Goal: Check status: Check status

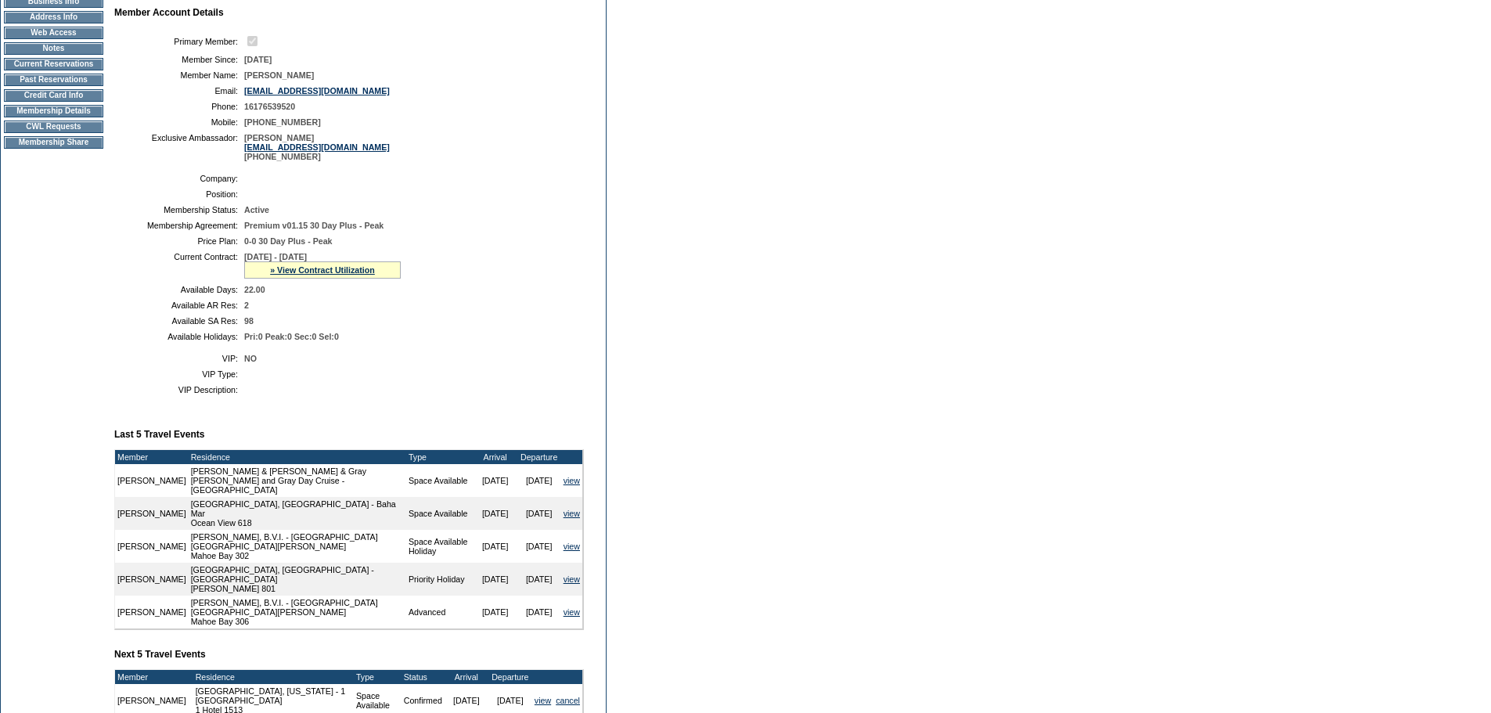
scroll to position [78, 0]
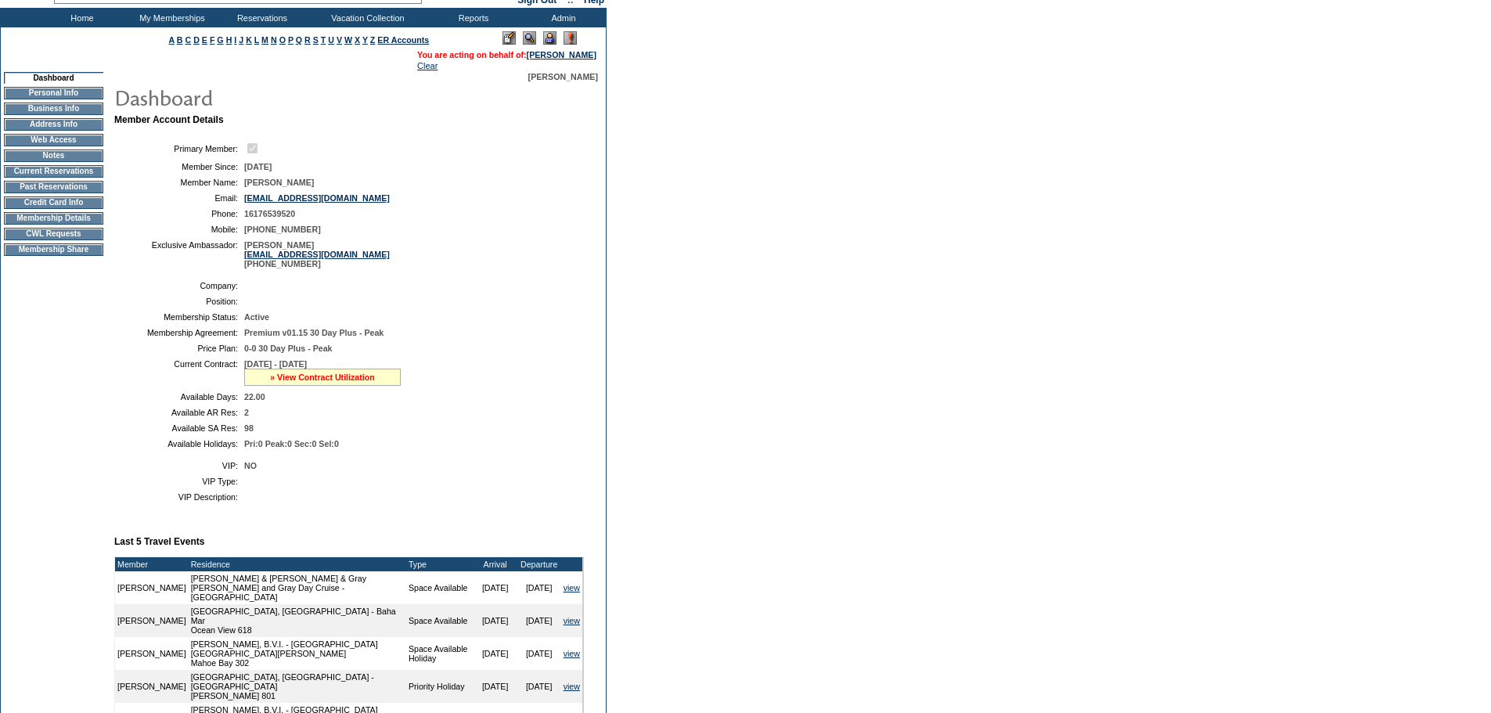
click at [306, 382] on link "» View Contract Utilization" at bounding box center [322, 377] width 105 height 9
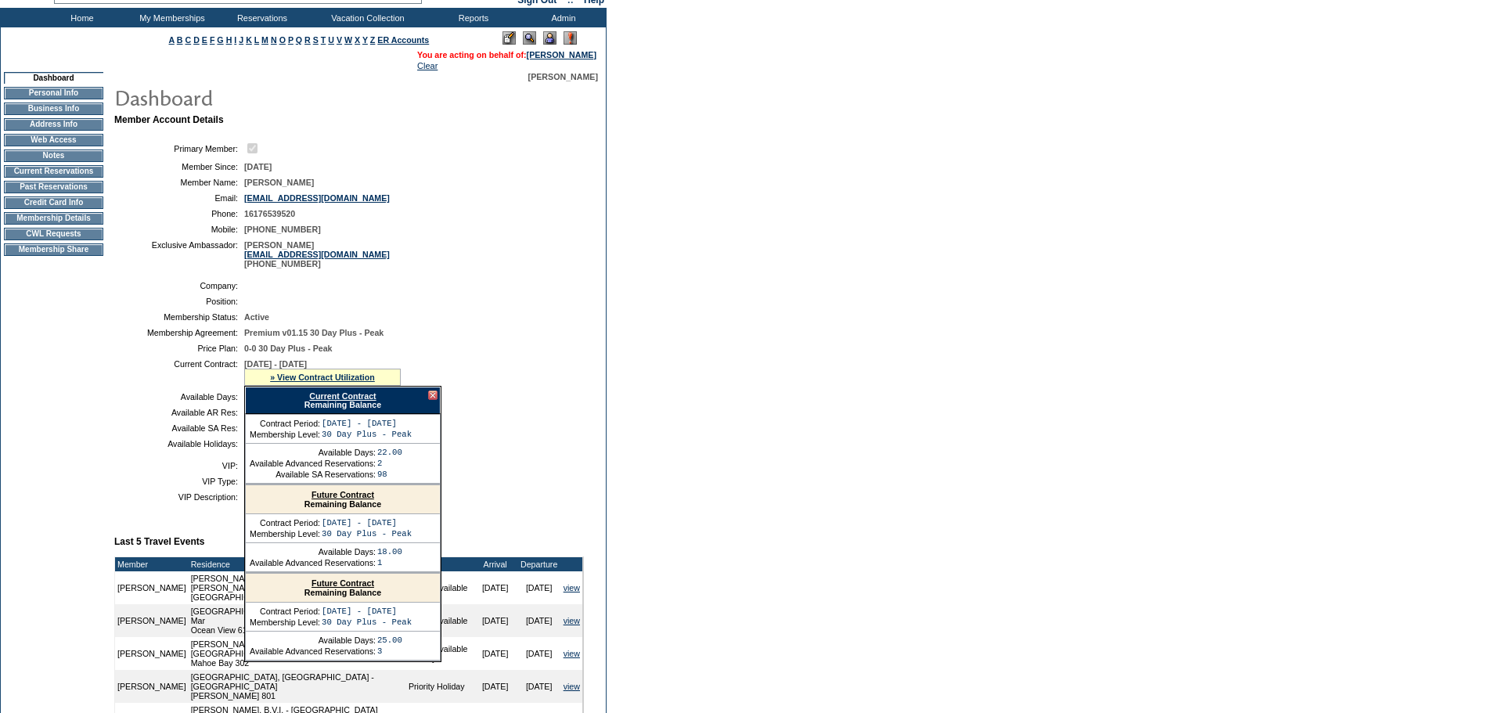
click at [327, 401] on link "Current Contract" at bounding box center [342, 395] width 67 height 9
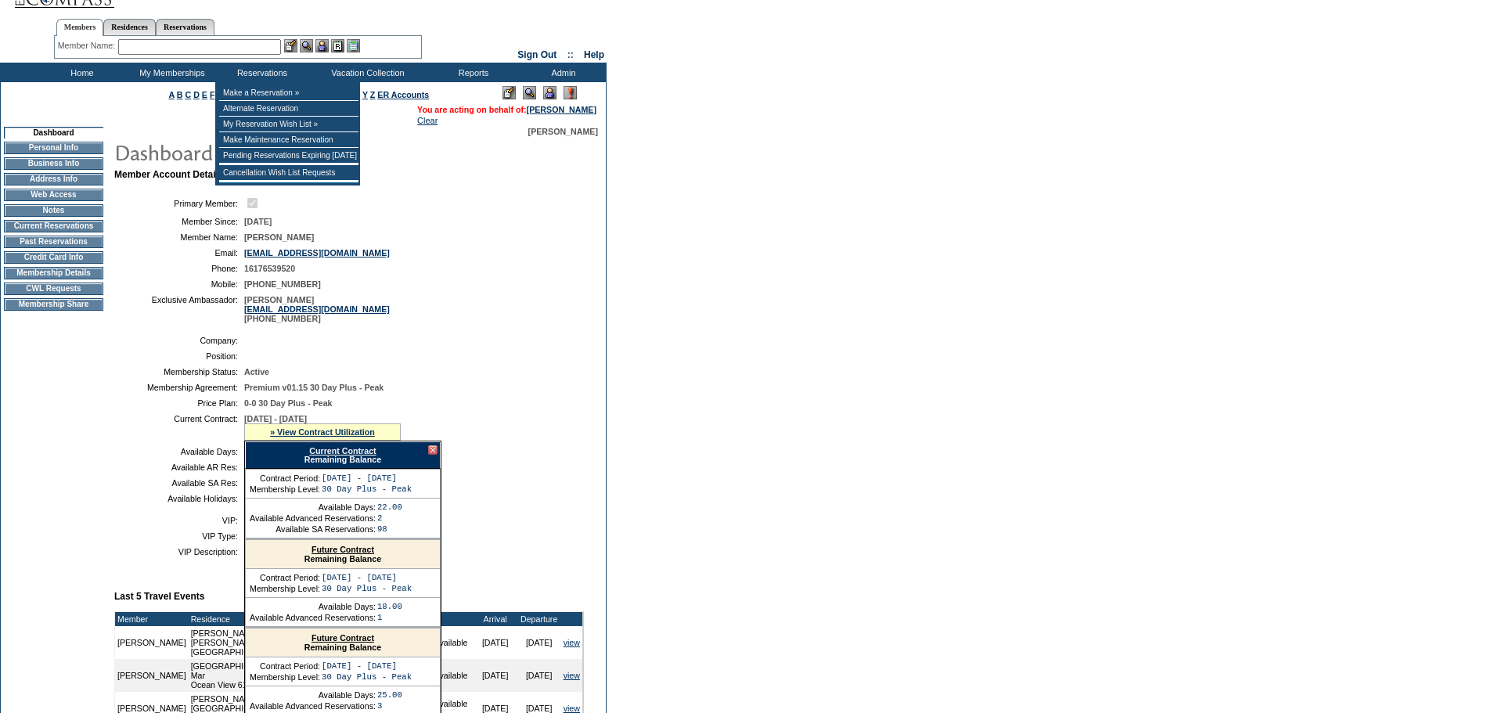
scroll to position [0, 0]
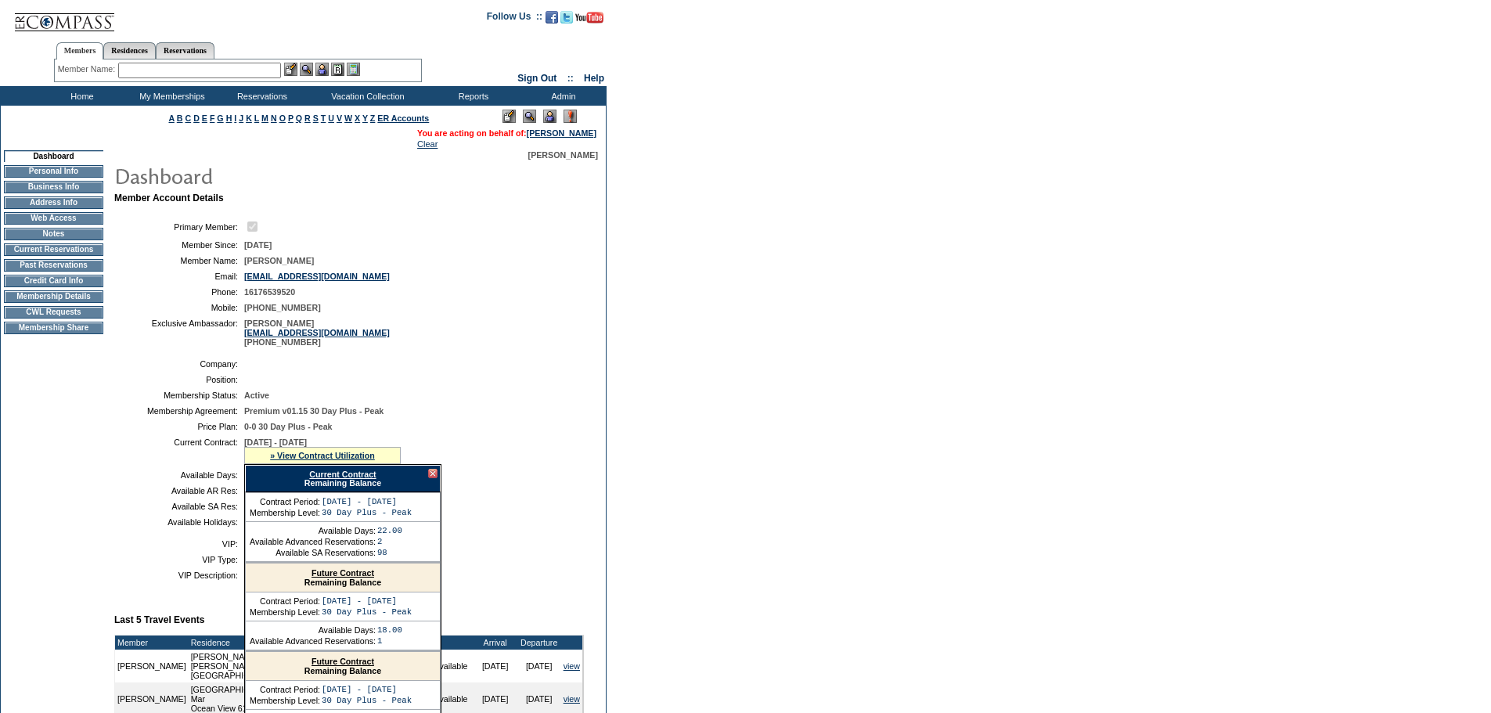
click at [46, 319] on td "CWL Requests" at bounding box center [53, 312] width 99 height 13
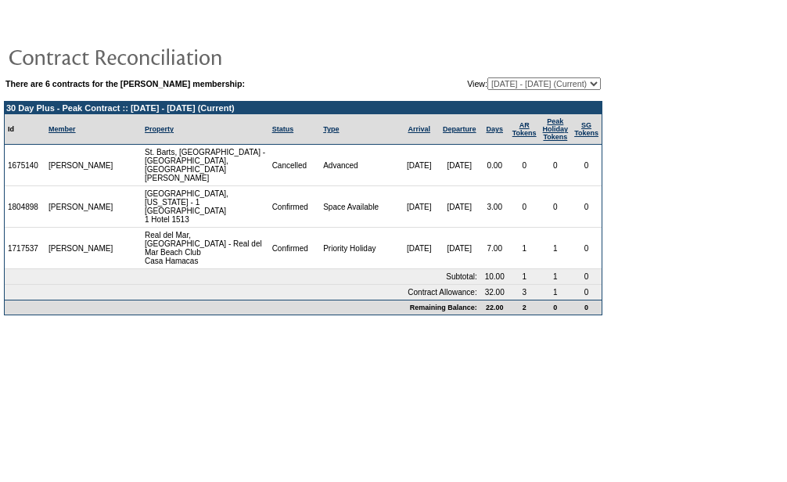
click at [593, 86] on select "[DATE] - [DATE] [DATE] - [DATE] [DATE] - [DATE] (Current) [DATE] - [DATE] [DATE…" at bounding box center [544, 83] width 113 height 13
select select "140769"
click at [488, 78] on select "[DATE] - [DATE] [DATE] - [DATE] [DATE] - [DATE] (Current) [DATE] - [DATE] [DATE…" at bounding box center [544, 83] width 113 height 13
